Goal: Communication & Community: Answer question/provide support

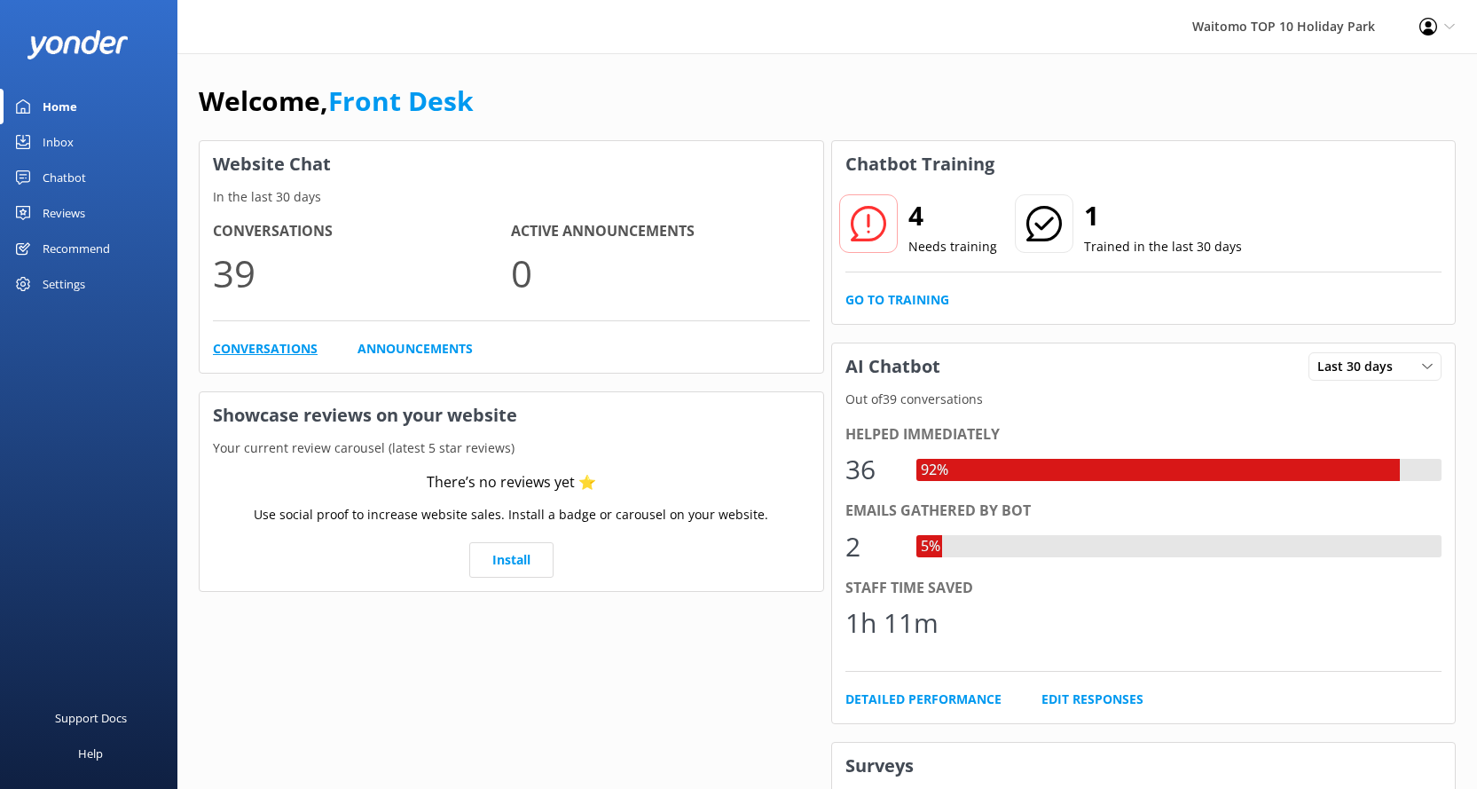
click at [254, 354] on link "Conversations" at bounding box center [265, 349] width 105 height 20
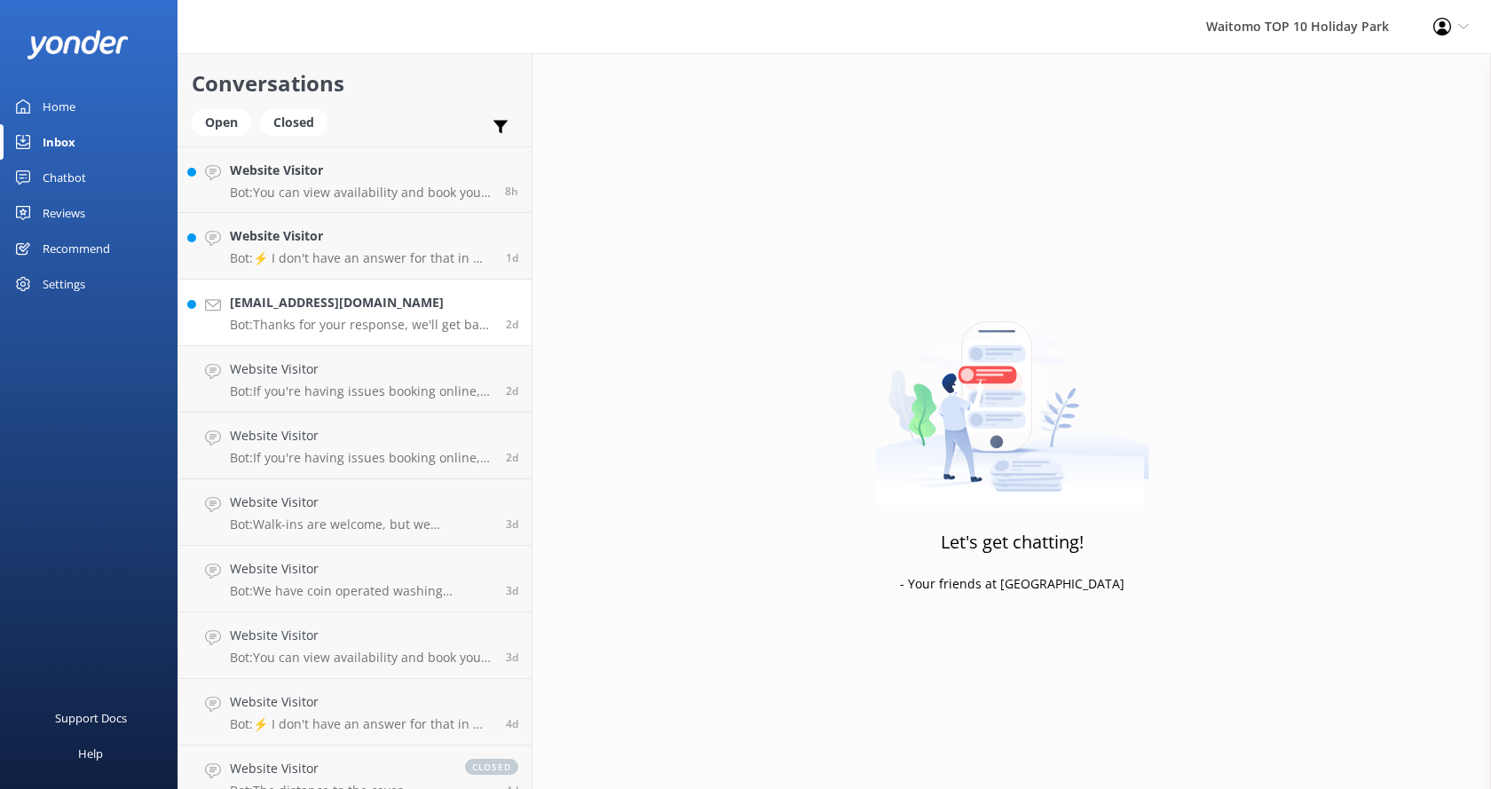
click at [377, 312] on h4 "[EMAIL_ADDRESS][DOMAIN_NAME]" at bounding box center [361, 303] width 263 height 20
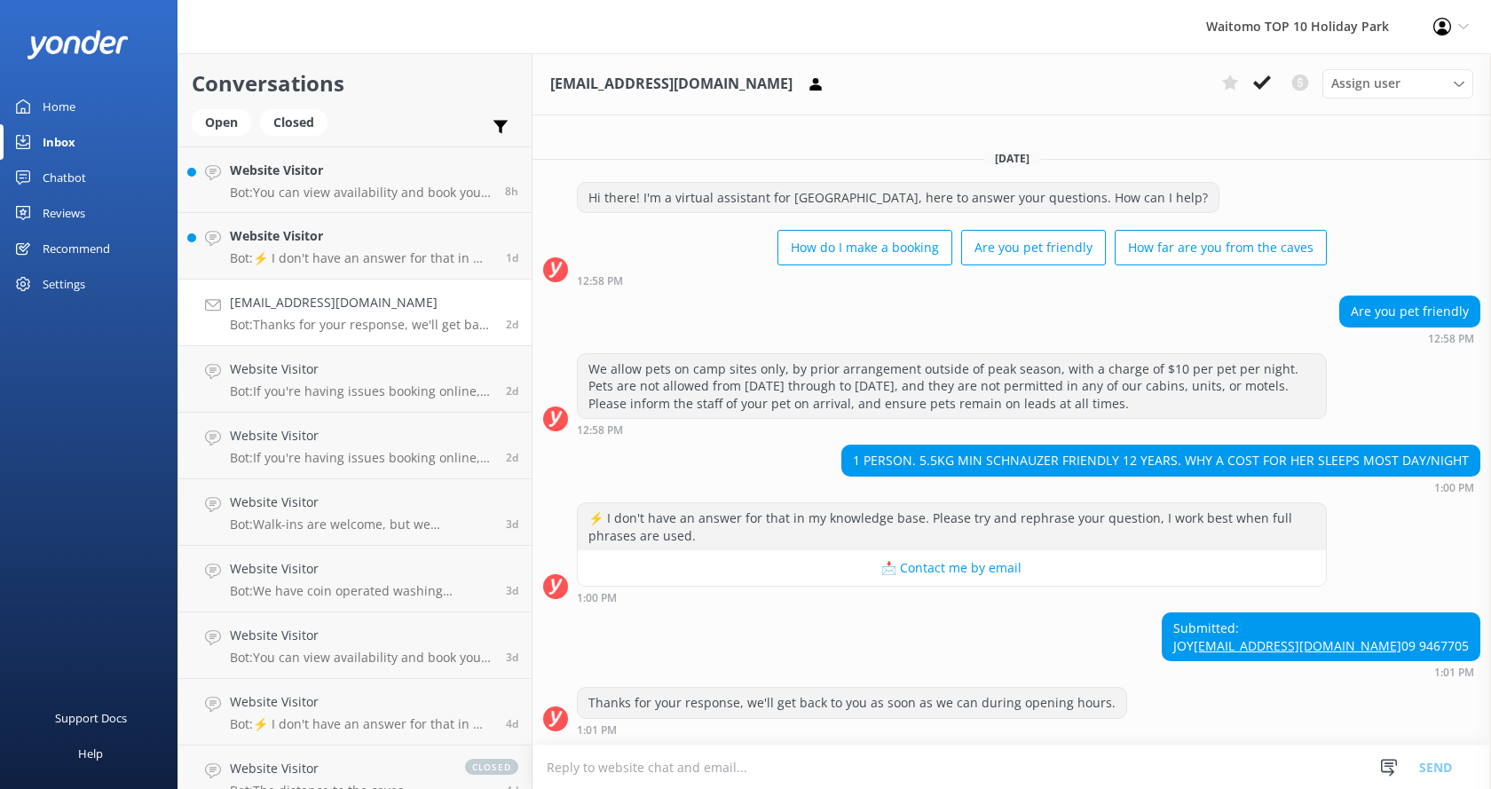
scroll to position [15, 0]
click at [400, 264] on p "Bot: ⚡ I don't have an answer for that in my knowledge base. Please try and rep…" at bounding box center [361, 258] width 263 height 16
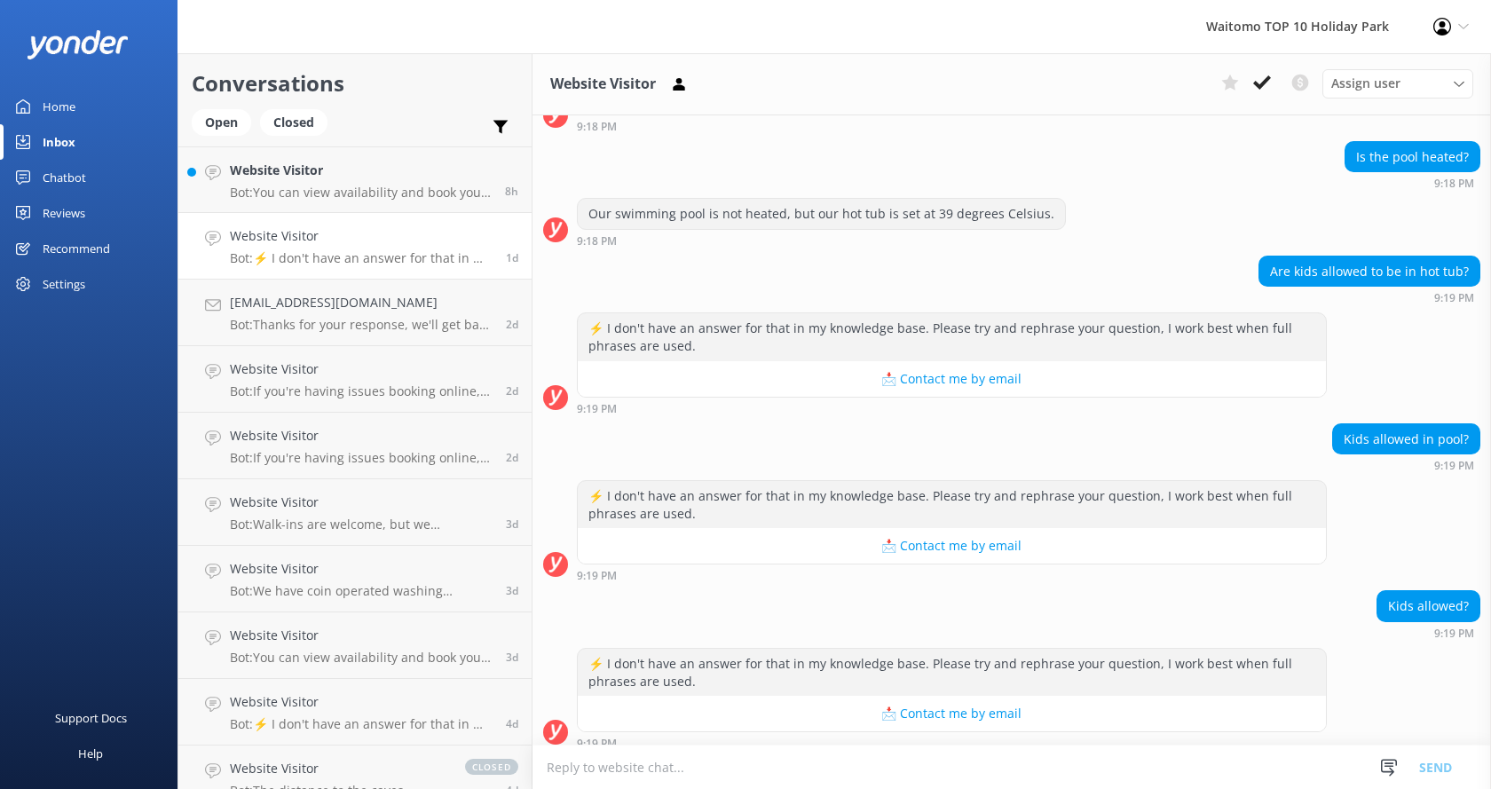
scroll to position [148, 0]
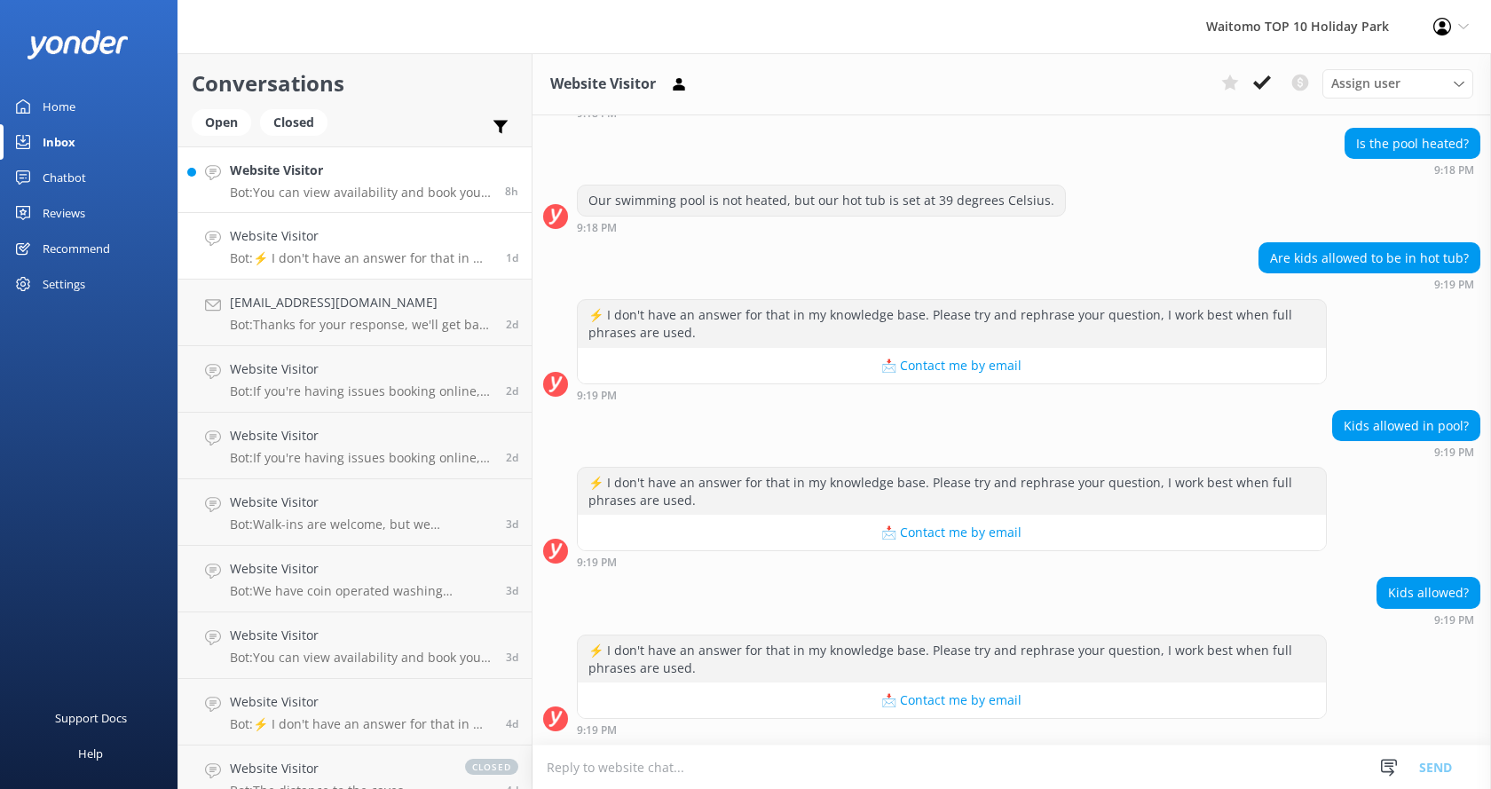
click at [450, 185] on p "Bot: You can view availability and book your Top 10 Holiday stay on our website…" at bounding box center [361, 193] width 262 height 16
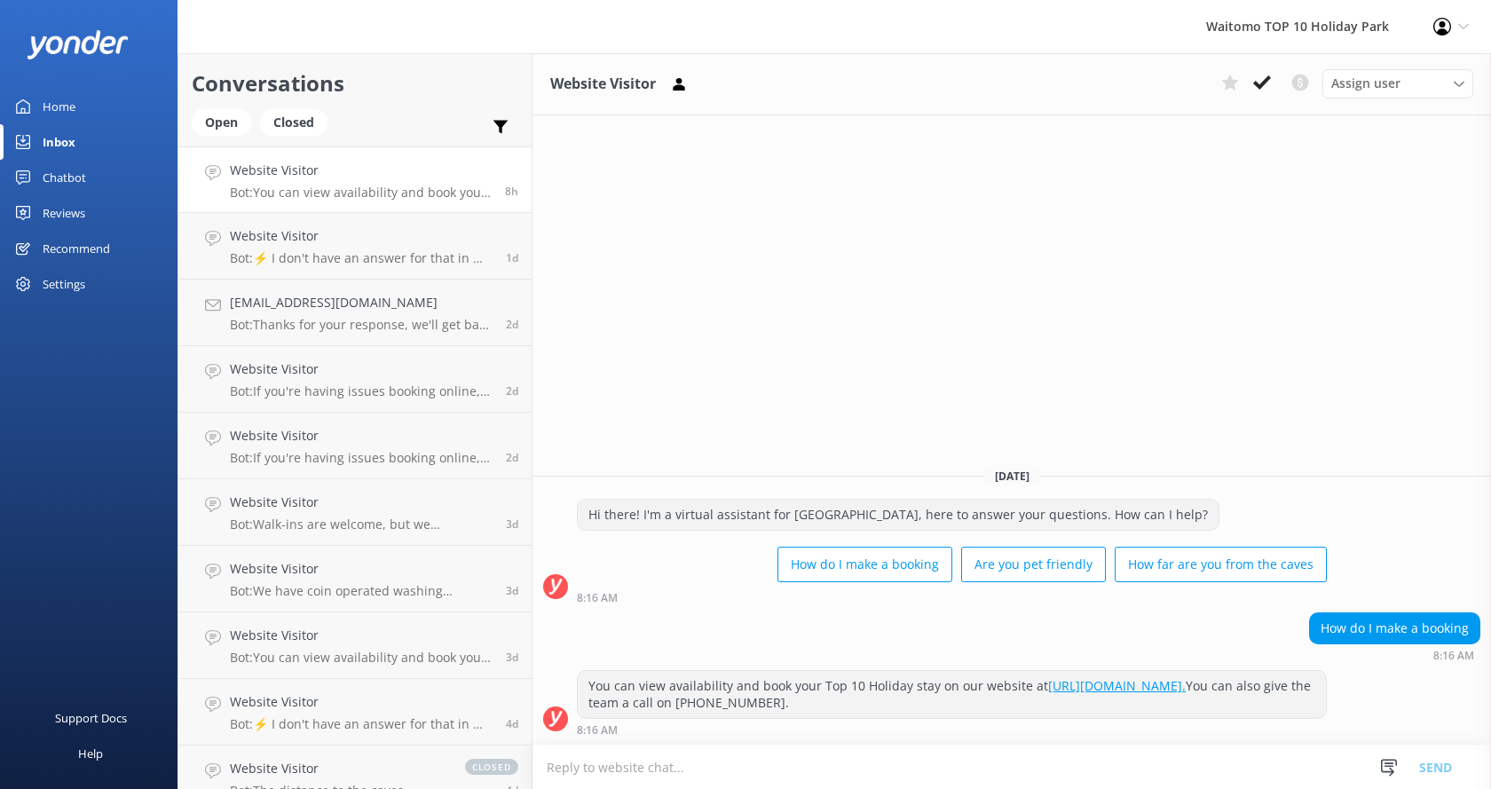
click at [459, 166] on h4 "Website Visitor" at bounding box center [361, 171] width 262 height 20
click at [234, 131] on div "Open" at bounding box center [221, 122] width 59 height 27
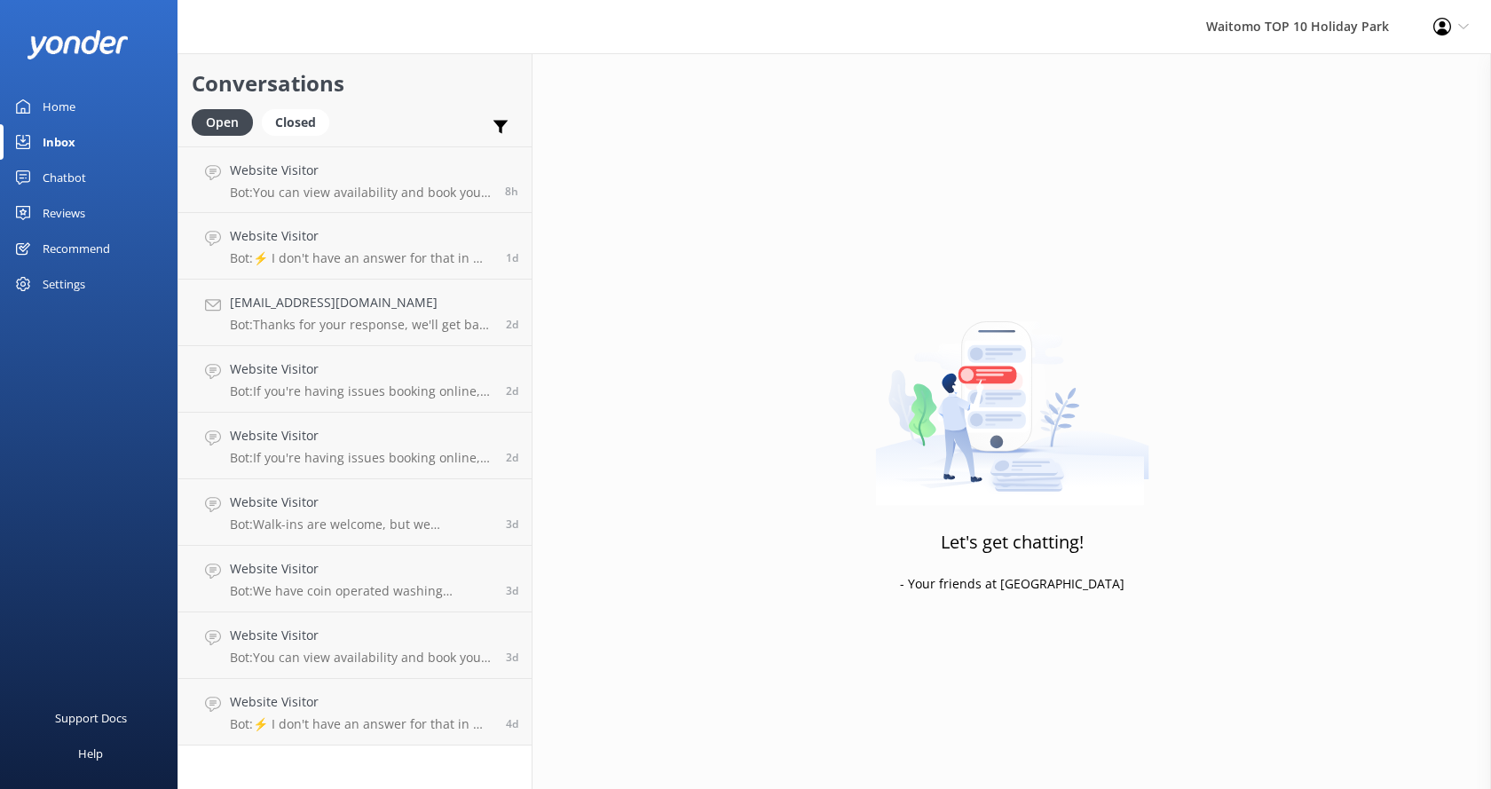
click at [333, 172] on h4 "Website Visitor" at bounding box center [361, 171] width 262 height 20
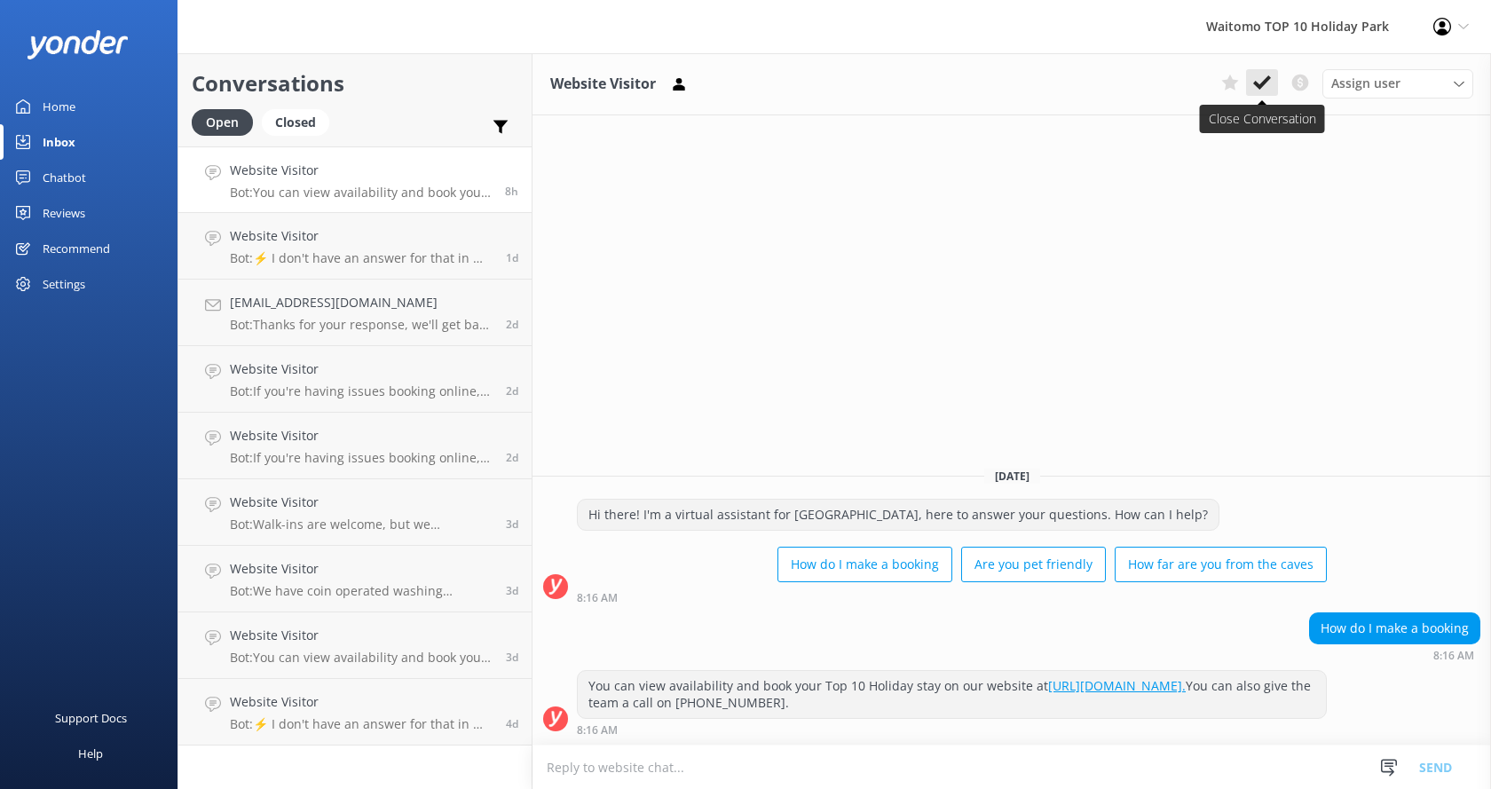
click at [1261, 90] on icon at bounding box center [1262, 83] width 18 height 18
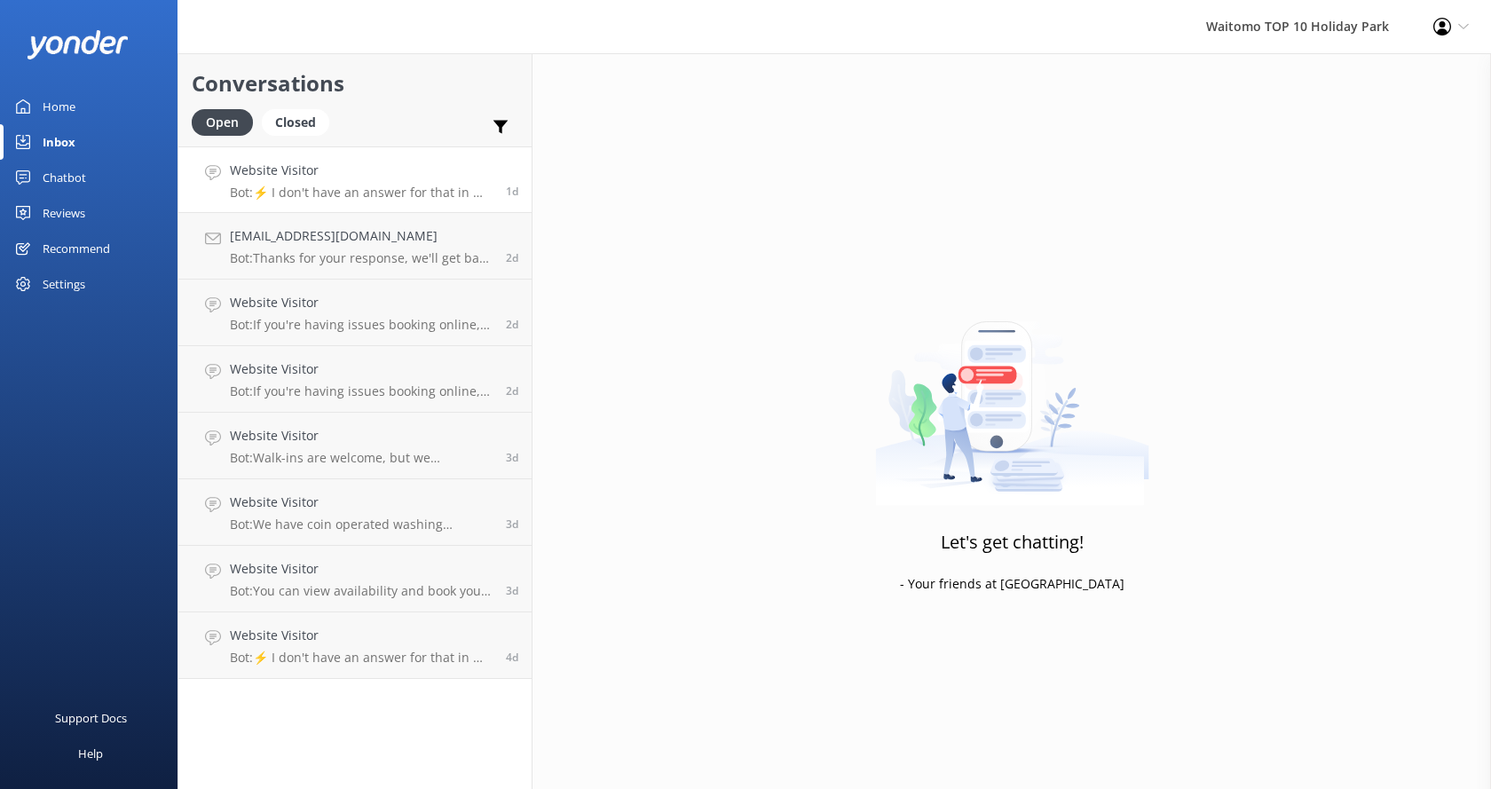
click at [358, 177] on h4 "Website Visitor" at bounding box center [361, 171] width 263 height 20
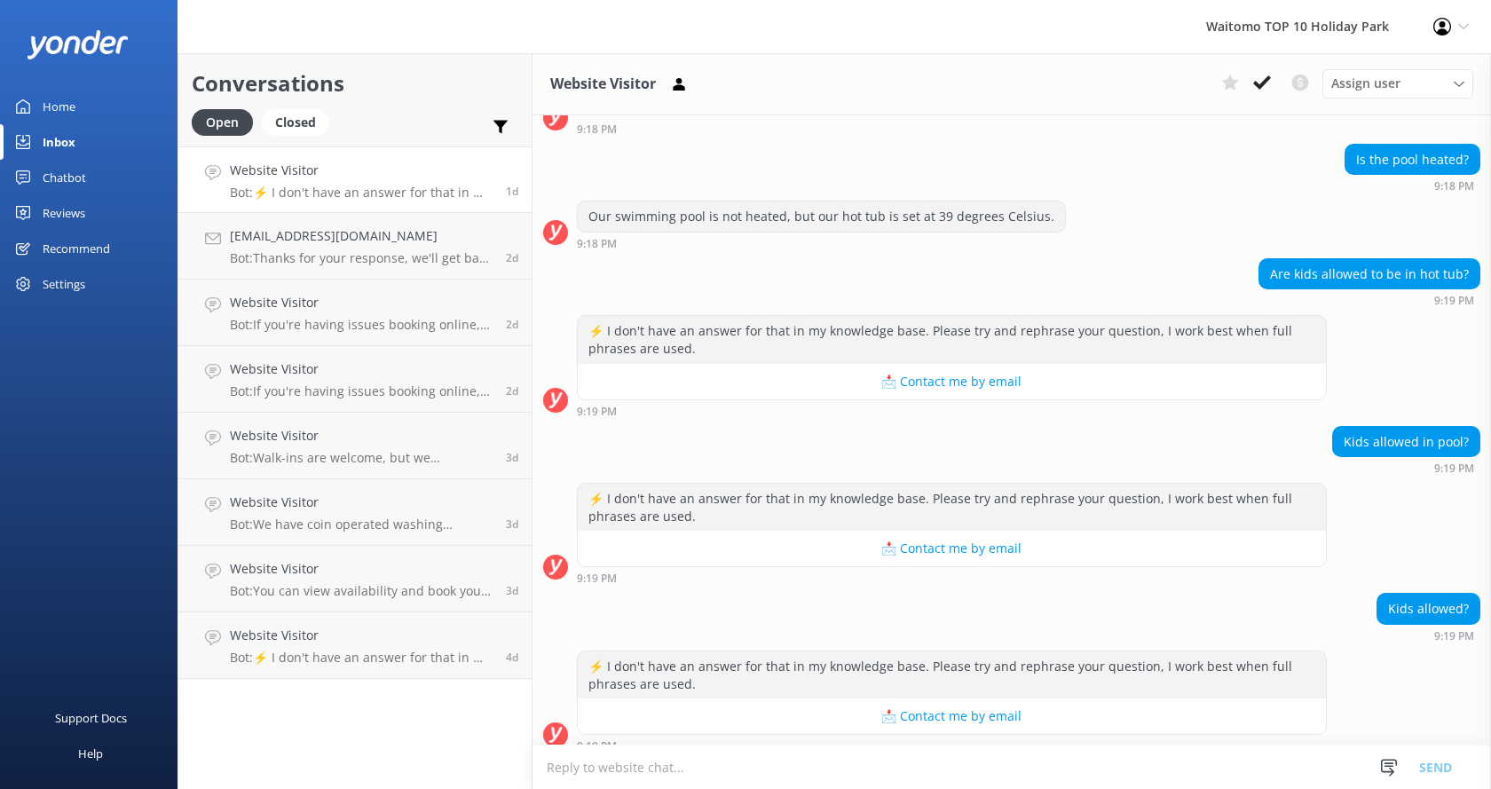
scroll to position [148, 0]
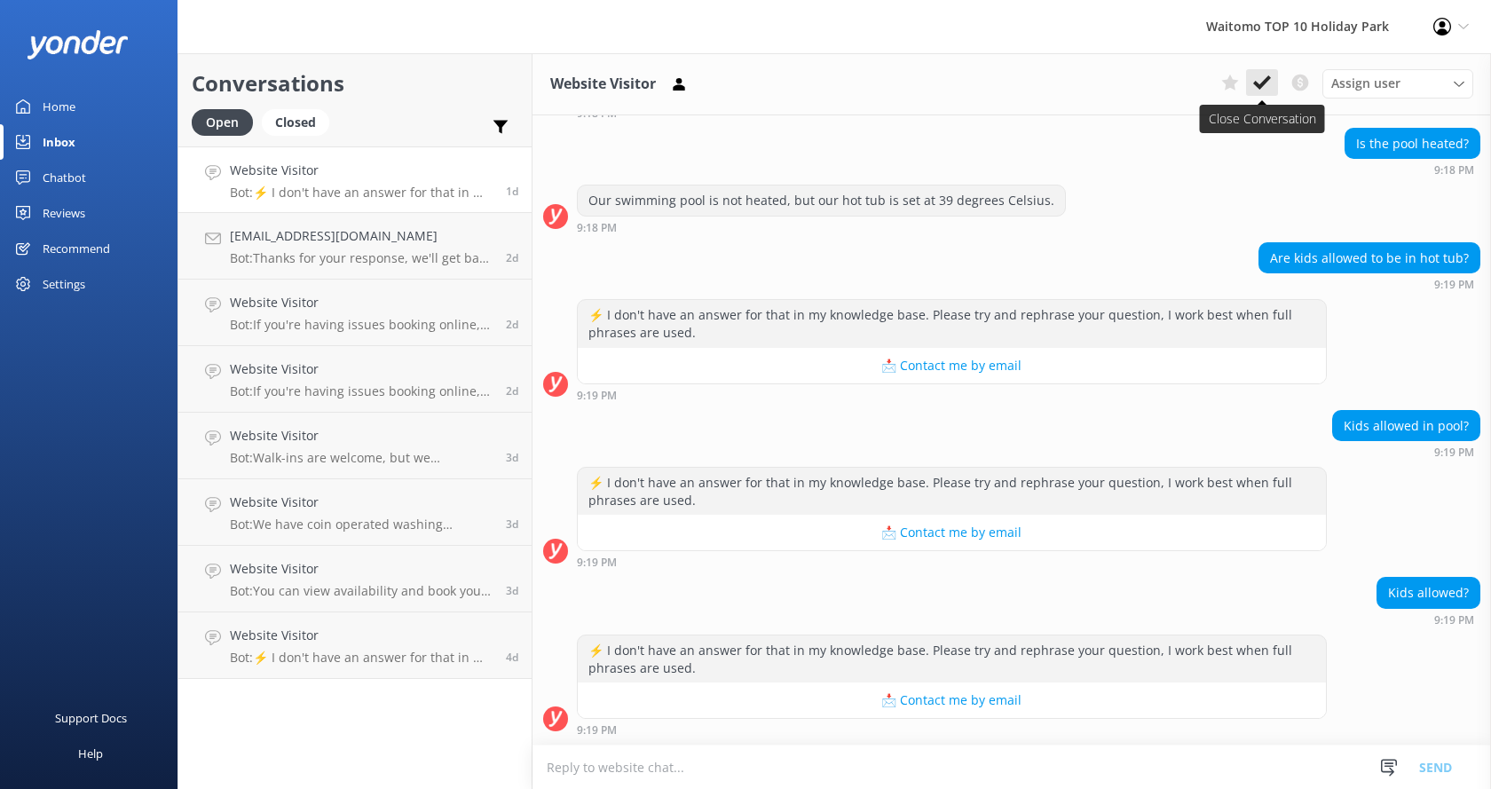
click at [1262, 86] on use at bounding box center [1262, 82] width 18 height 14
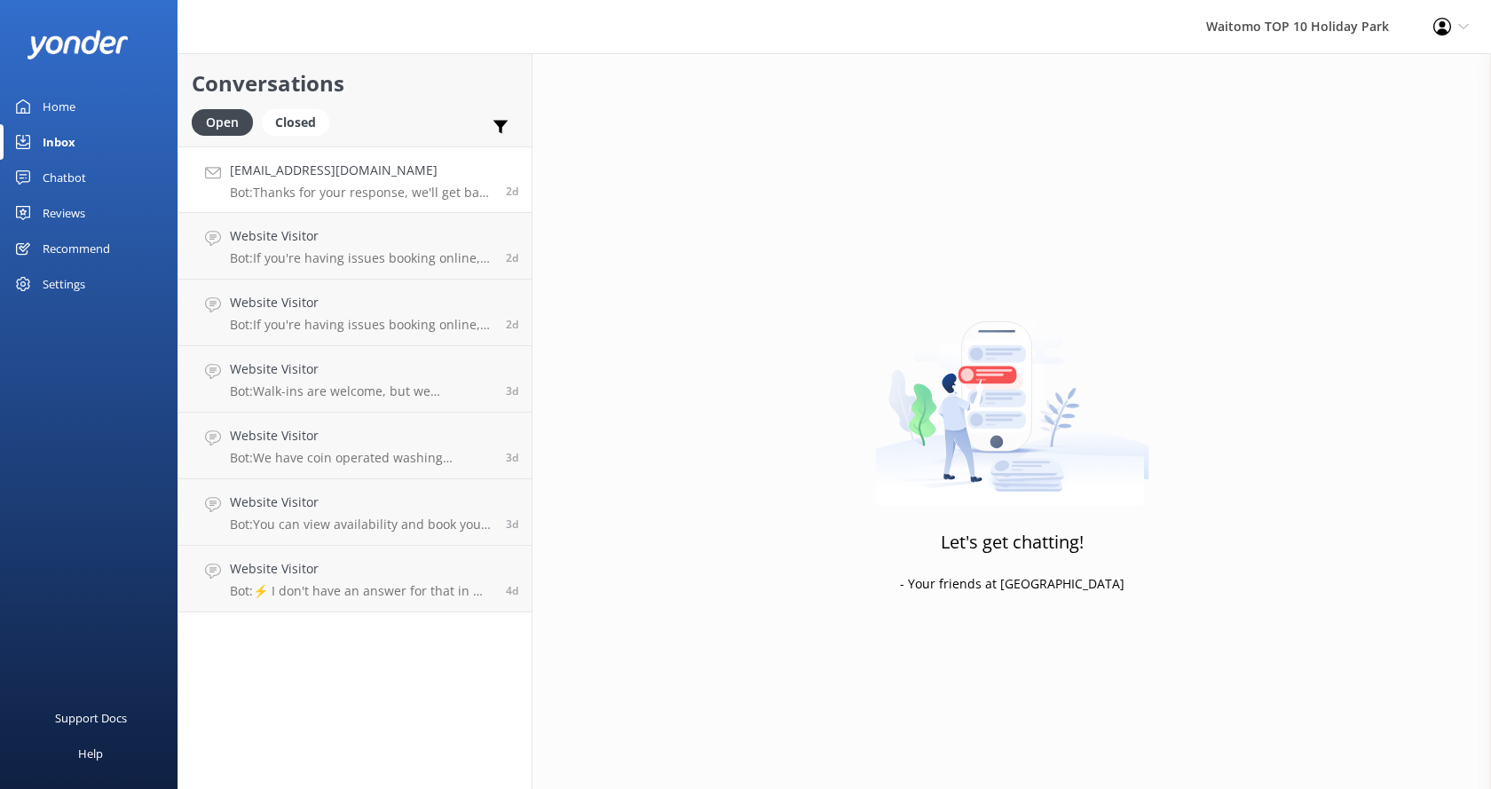
click at [443, 175] on h4 "[EMAIL_ADDRESS][DOMAIN_NAME]" at bounding box center [361, 171] width 263 height 20
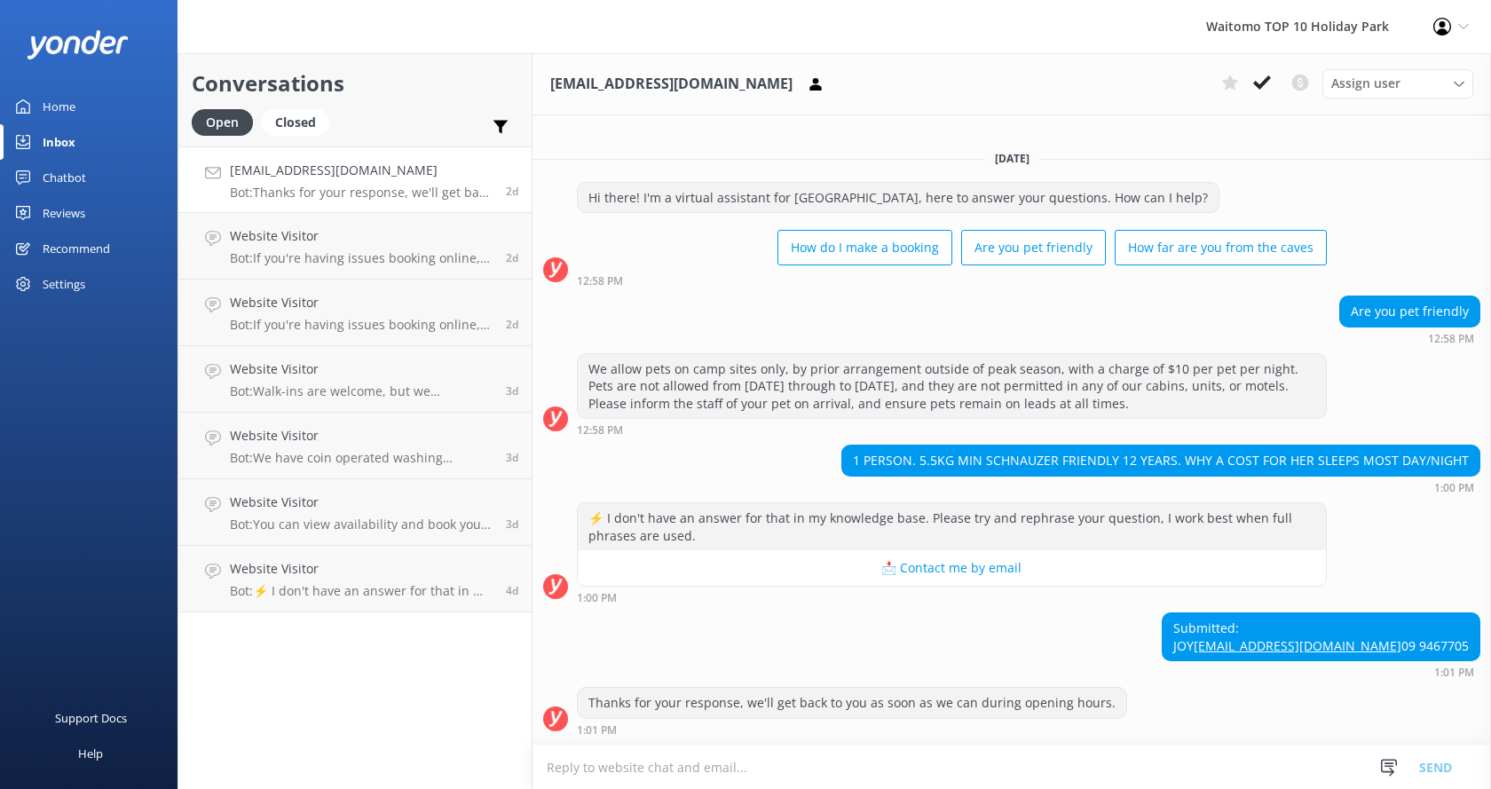
scroll to position [15, 0]
click at [1262, 77] on icon at bounding box center [1262, 83] width 18 height 18
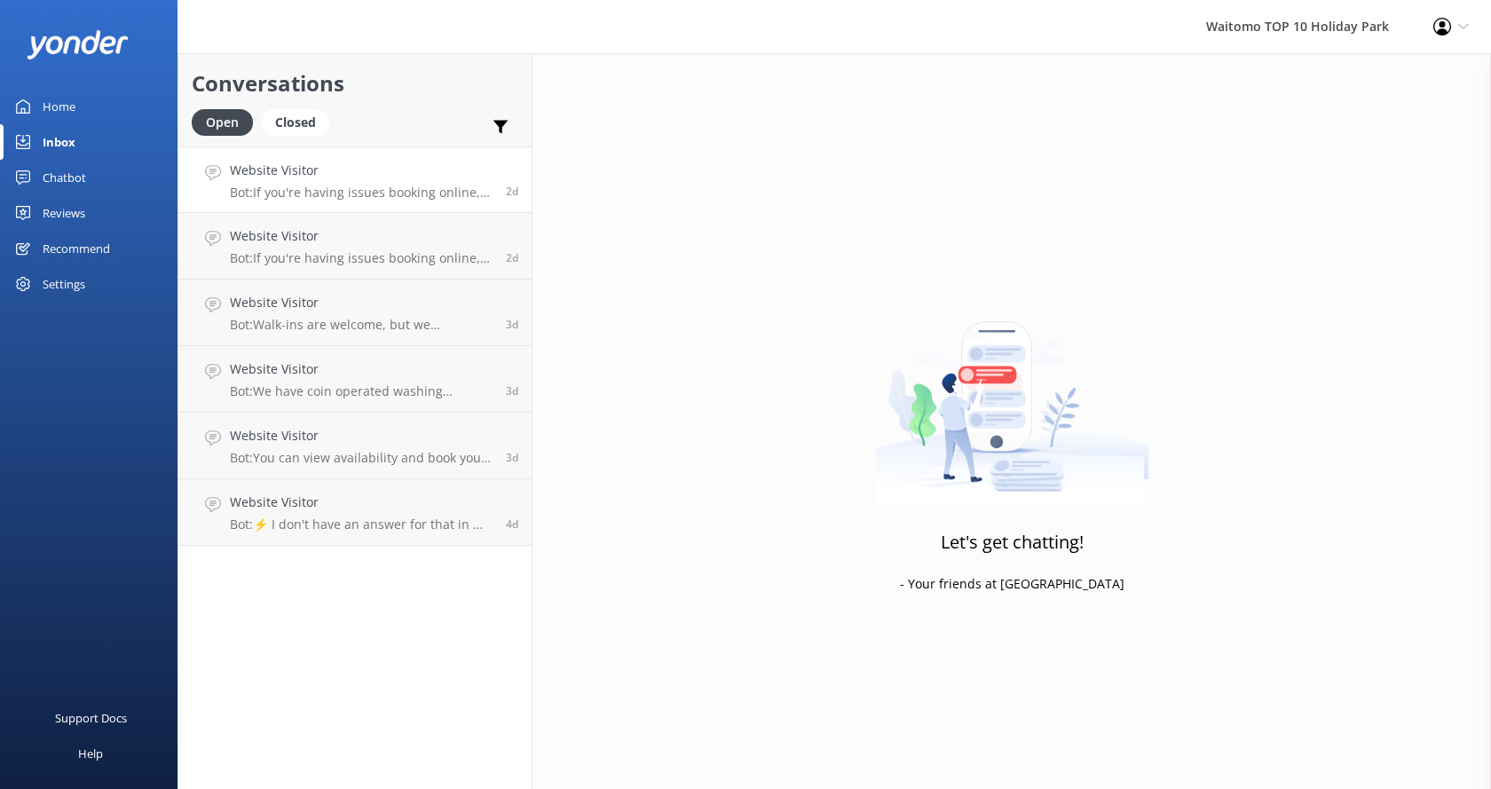
click at [343, 176] on h4 "Website Visitor" at bounding box center [361, 171] width 263 height 20
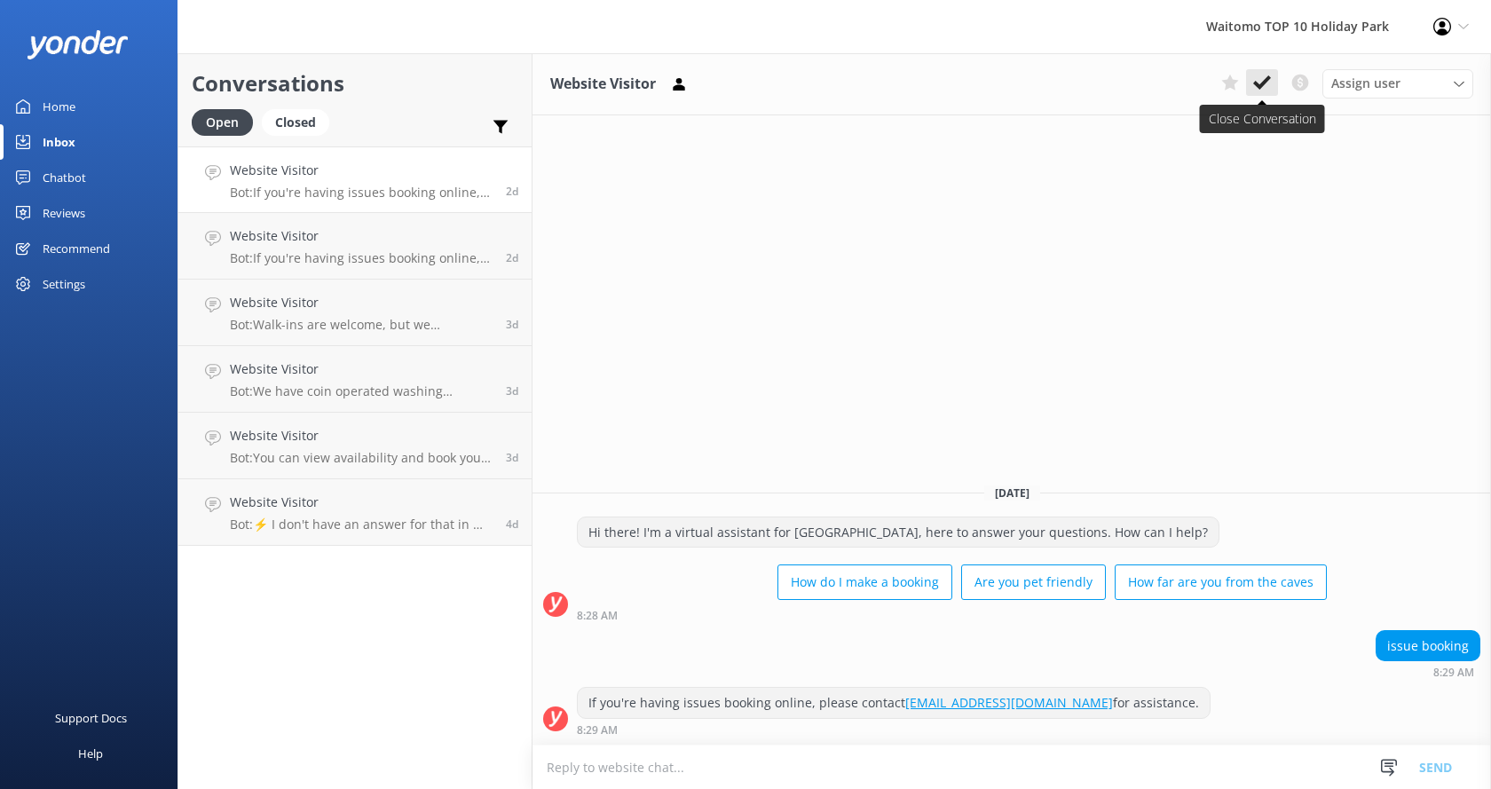
click at [1263, 84] on use at bounding box center [1262, 82] width 18 height 14
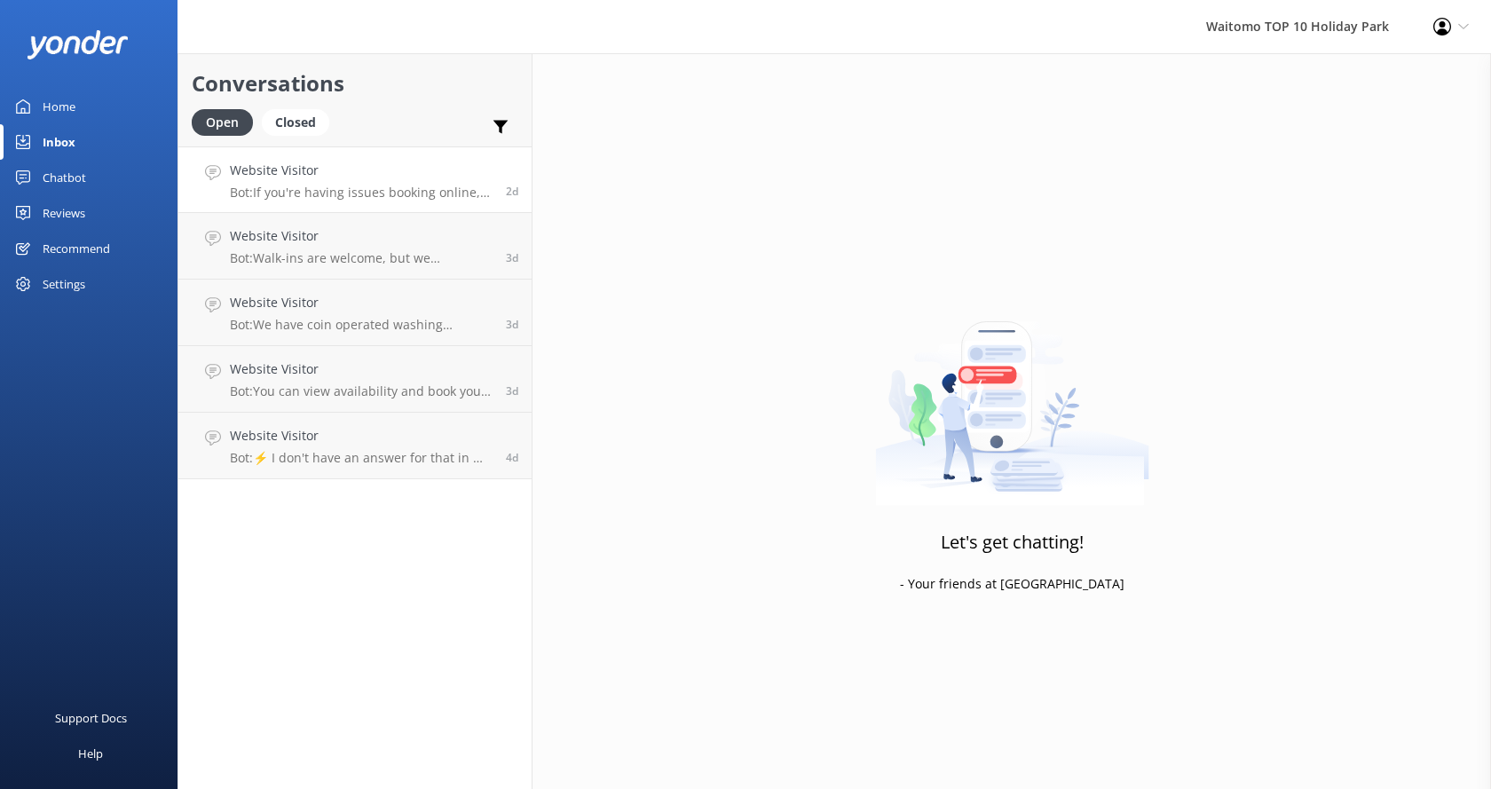
click at [408, 182] on div "Website Visitor Bot: If you're having issues booking online, please contact [EM…" at bounding box center [361, 180] width 263 height 38
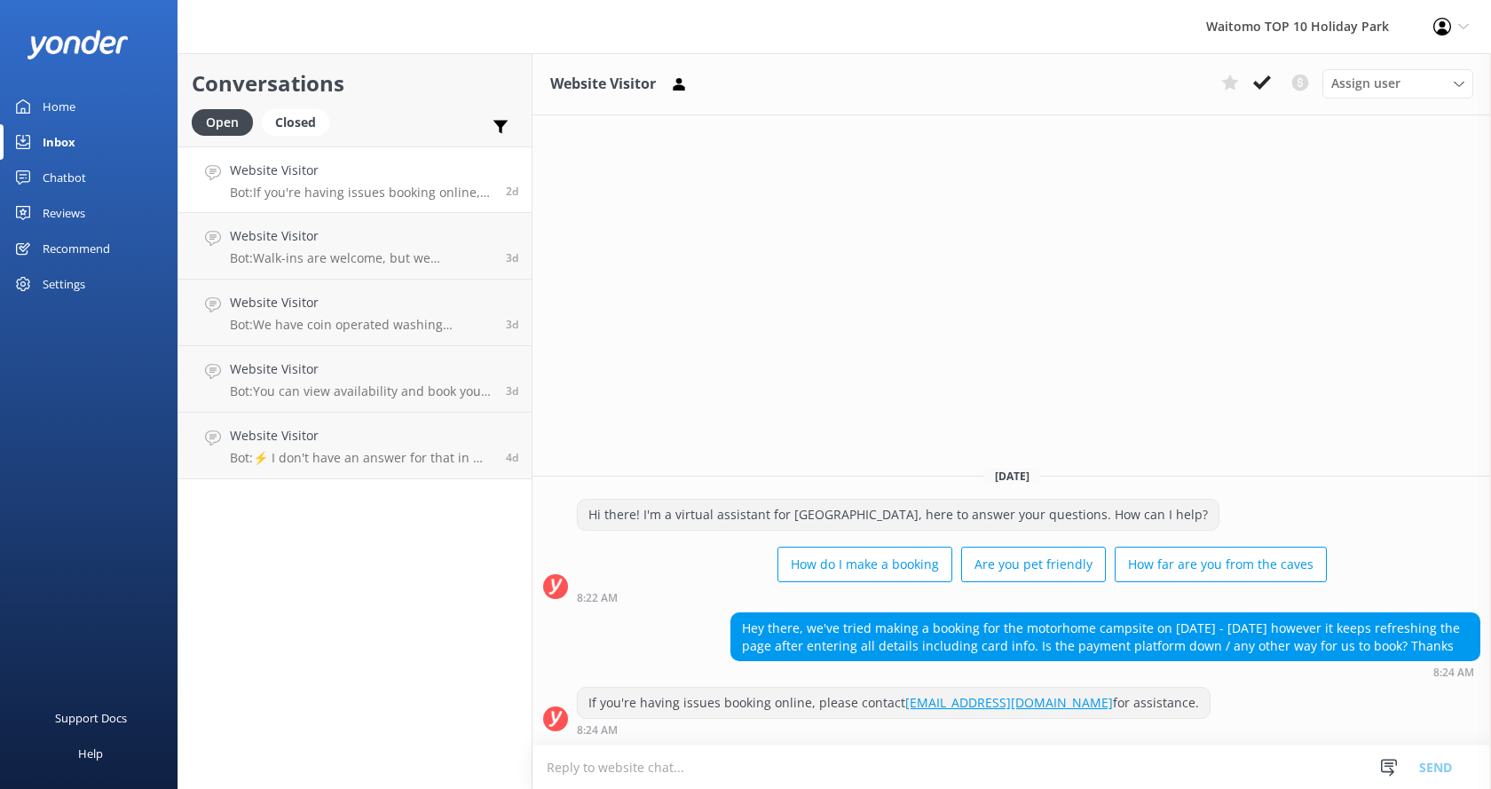
click at [1255, 83] on use at bounding box center [1262, 82] width 18 height 14
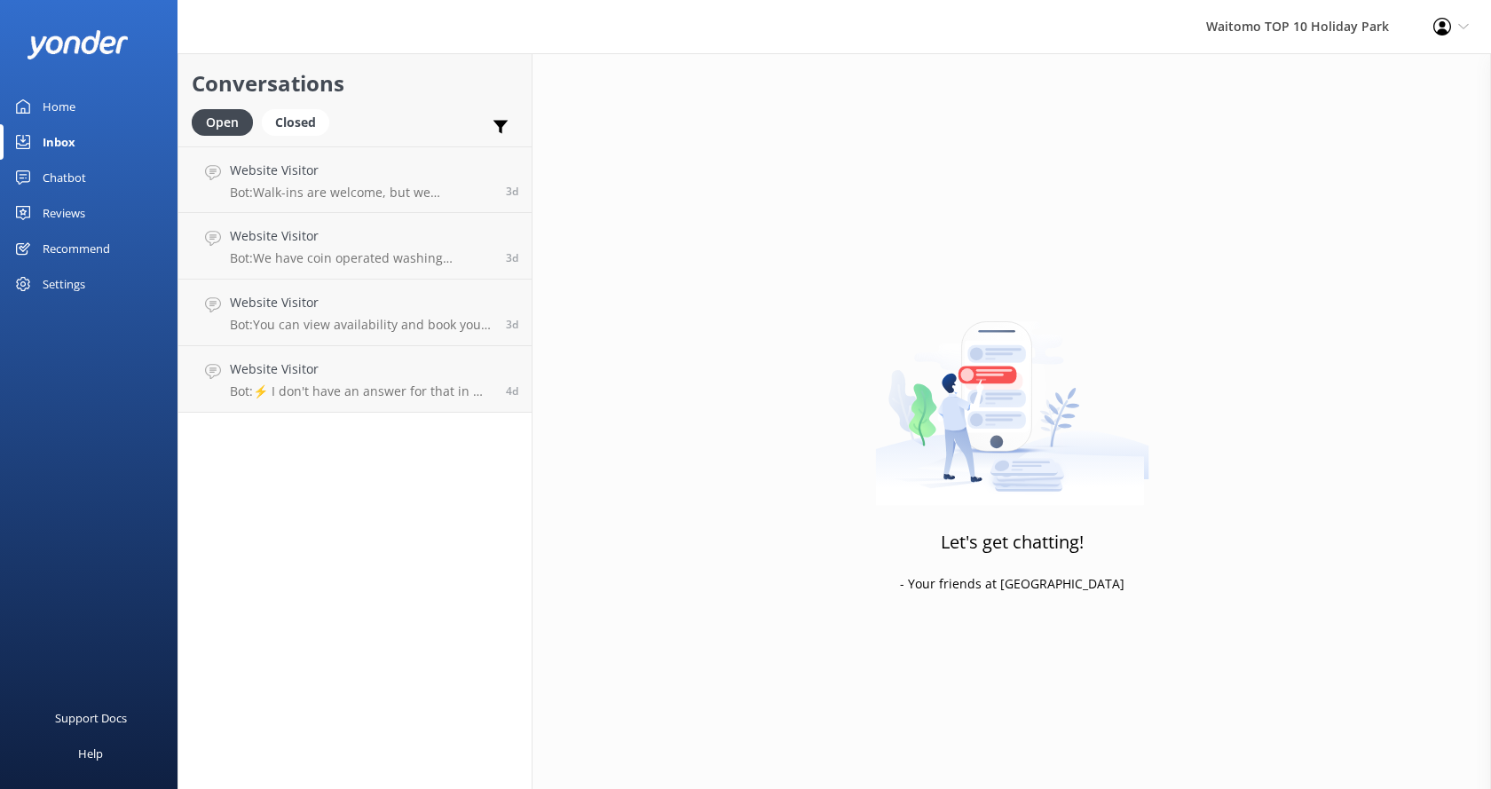
click at [343, 172] on h4 "Website Visitor" at bounding box center [361, 171] width 263 height 20
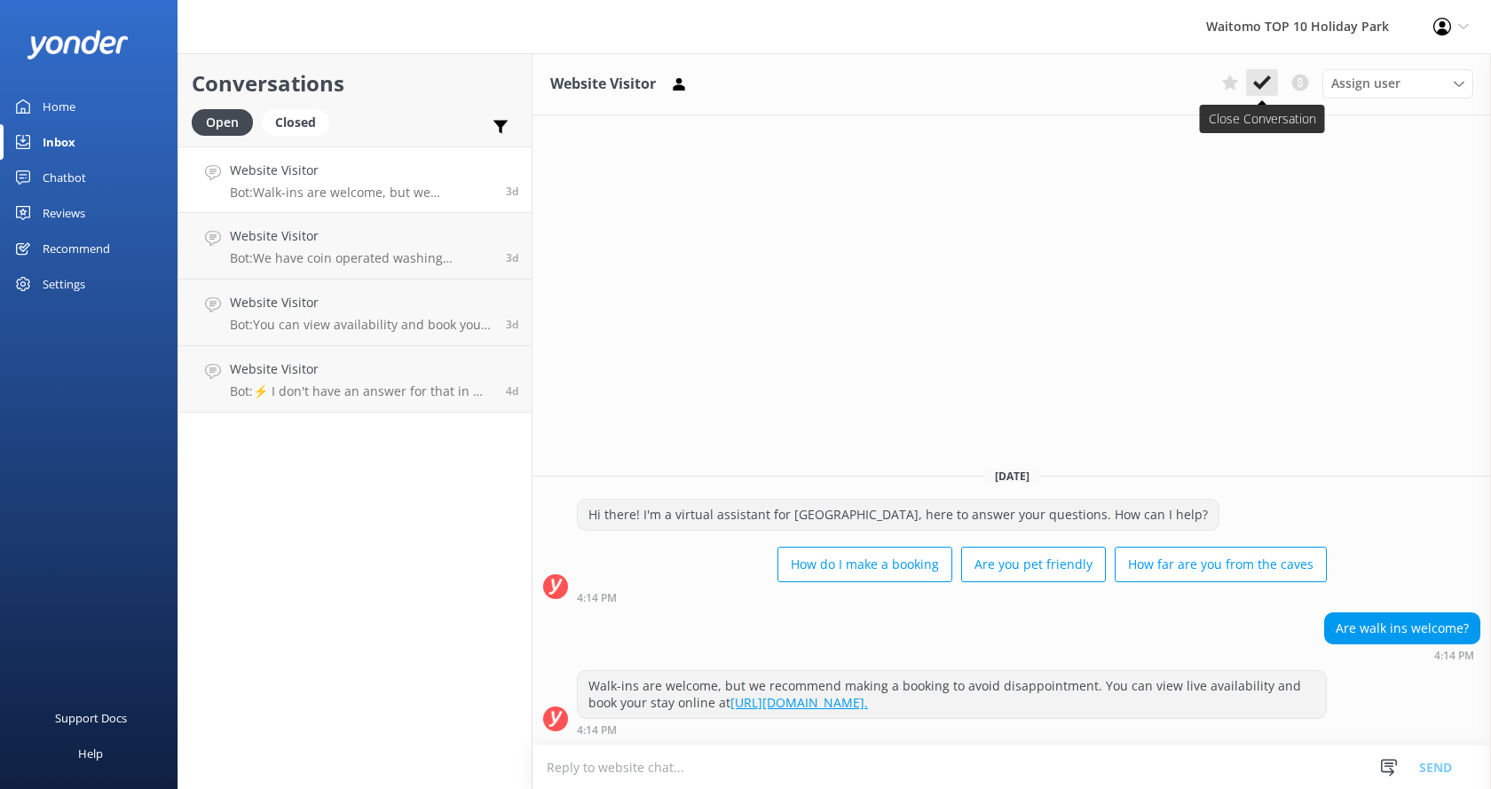
click at [1260, 82] on icon at bounding box center [1262, 83] width 18 height 18
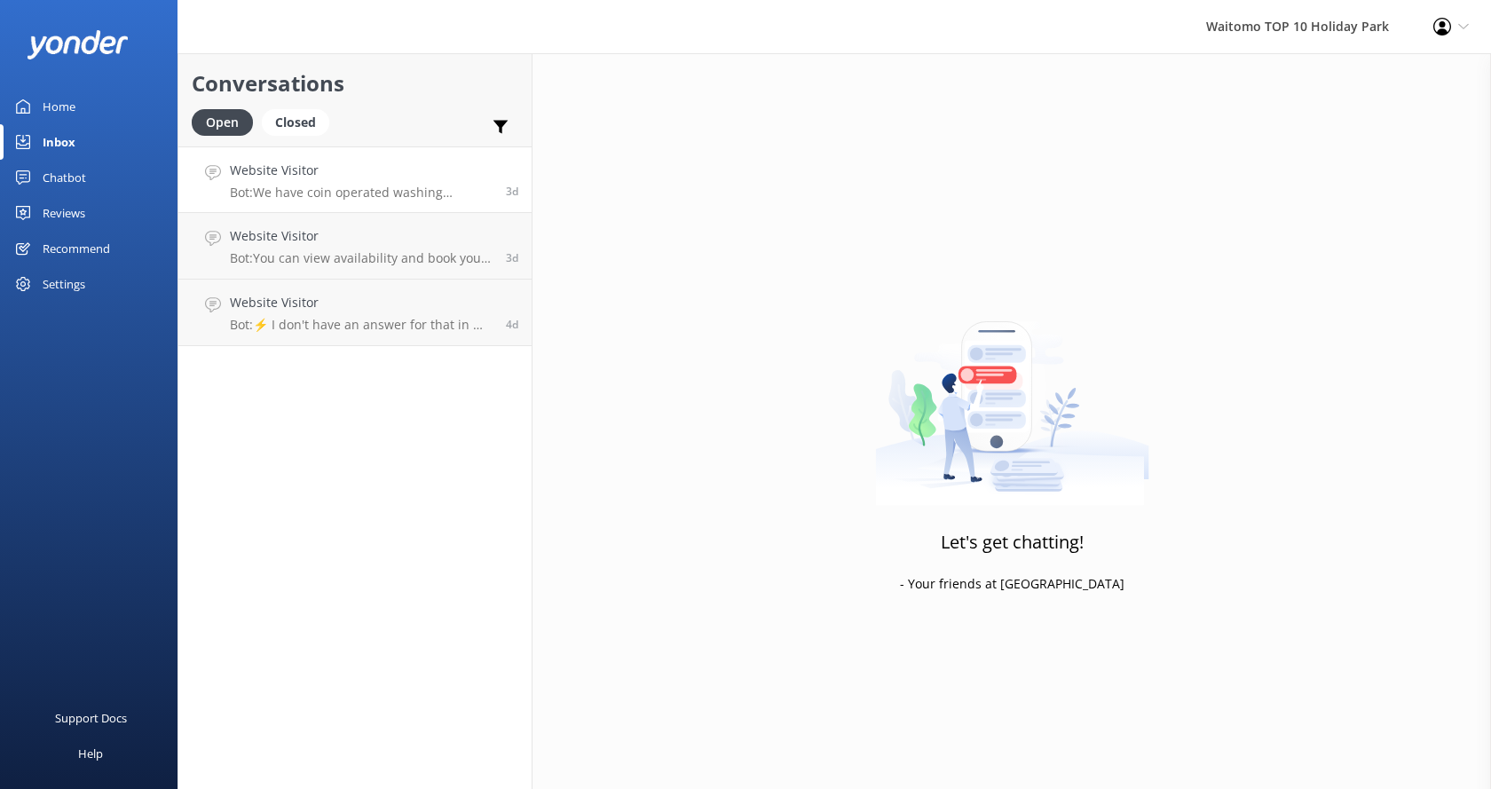
click at [382, 176] on h4 "Website Visitor" at bounding box center [361, 171] width 263 height 20
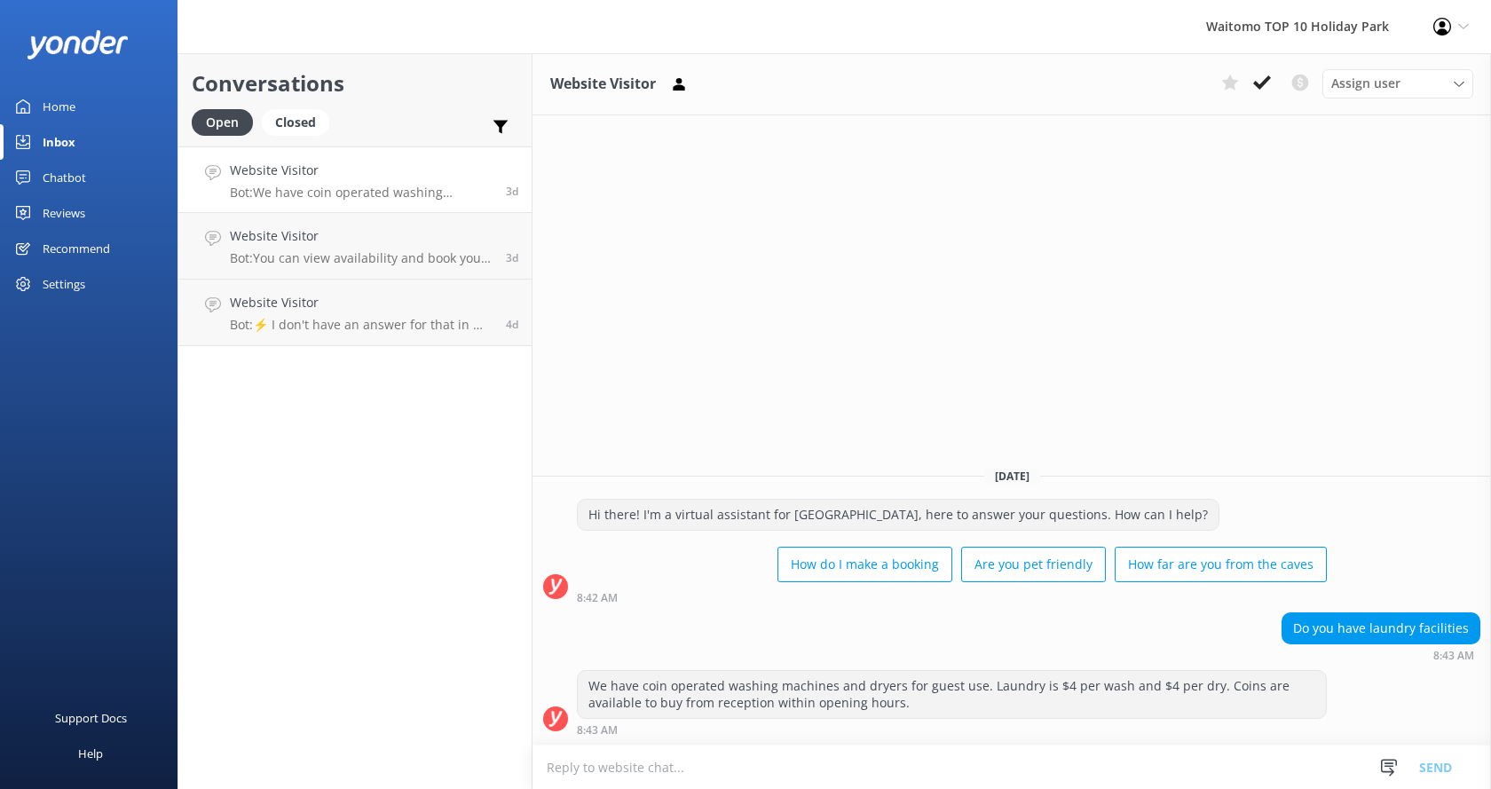
click at [1445, 31] on use at bounding box center [1442, 27] width 18 height 18
click at [1102, 21] on div "Waitomo TOP 10 Holiday Park Profile Settings Logout" at bounding box center [745, 26] width 1491 height 53
click at [281, 249] on div "Website Visitor Bot: You can view availability and book your Top 10 Holiday sta…" at bounding box center [361, 245] width 263 height 39
click at [1258, 78] on icon at bounding box center [1262, 83] width 18 height 18
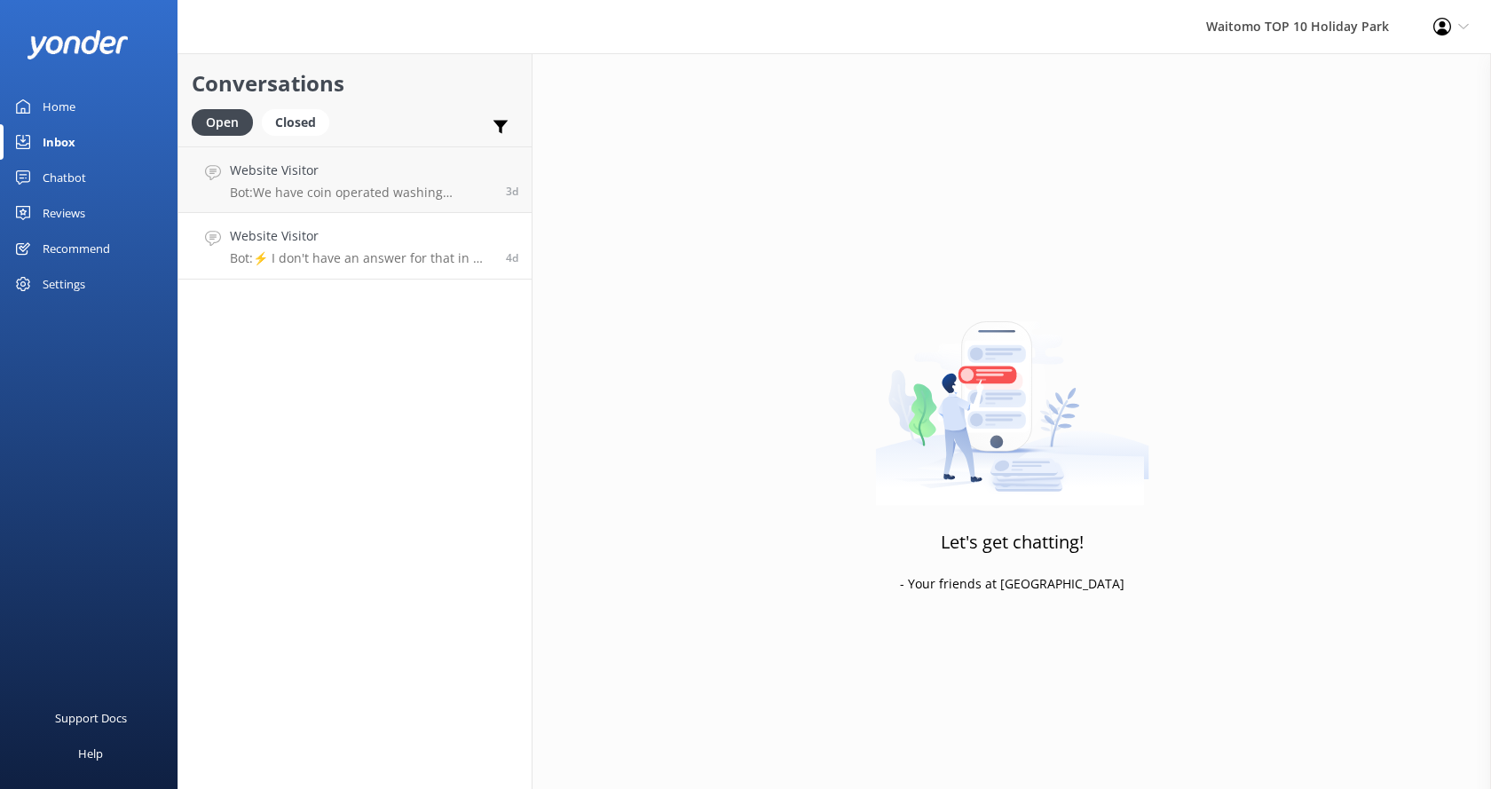
click at [341, 232] on h4 "Website Visitor" at bounding box center [361, 236] width 263 height 20
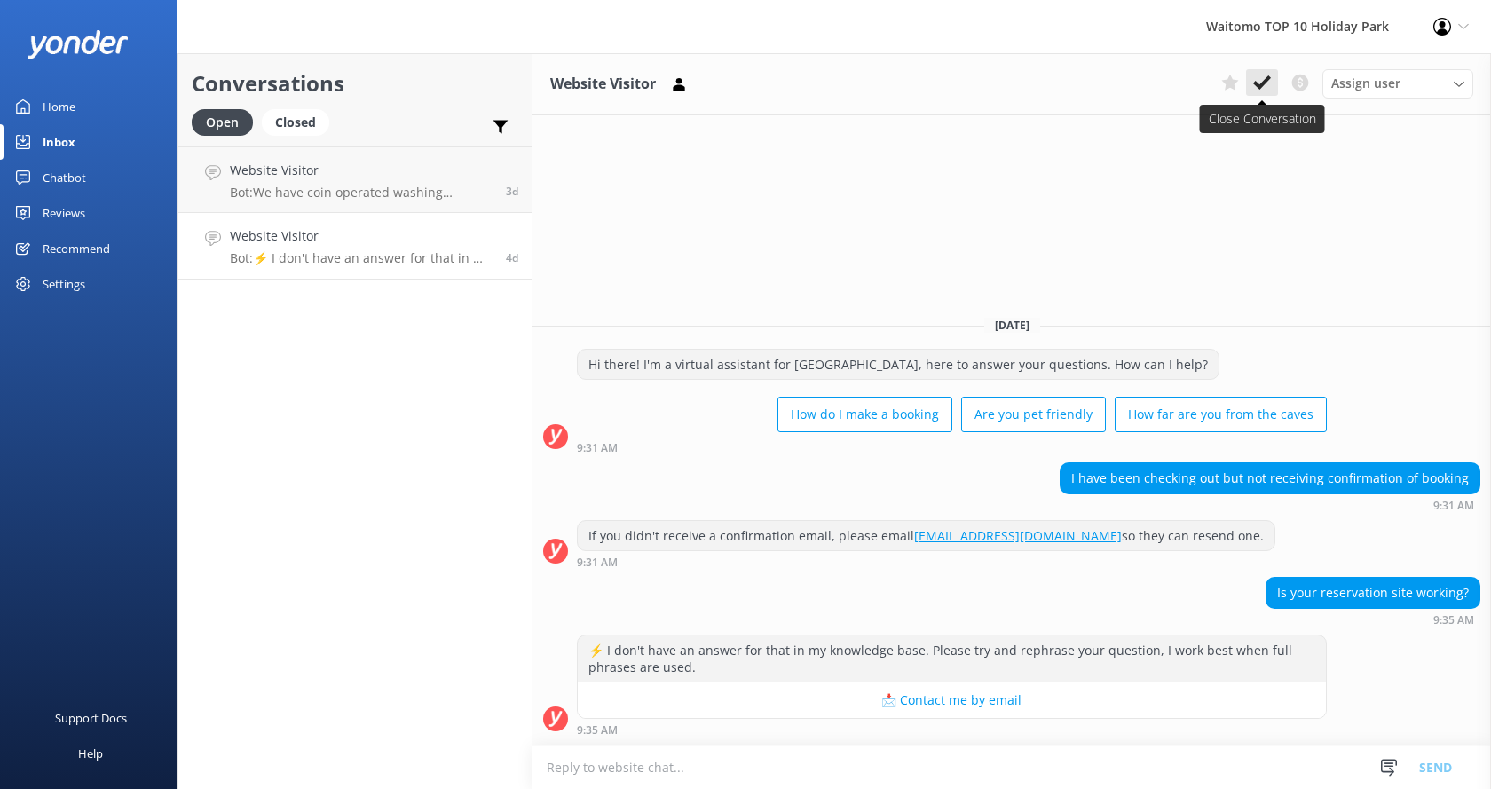
click at [1264, 87] on icon at bounding box center [1262, 83] width 18 height 18
